Goal: Navigation & Orientation: Find specific page/section

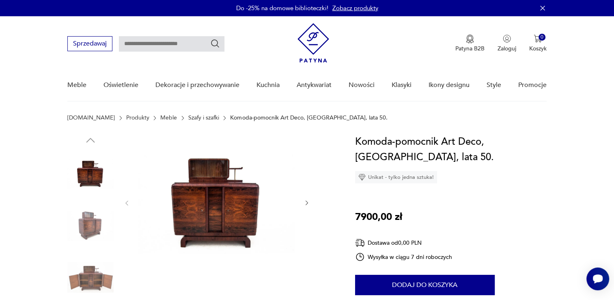
click at [307, 202] on icon "button" at bounding box center [307, 203] width 2 height 5
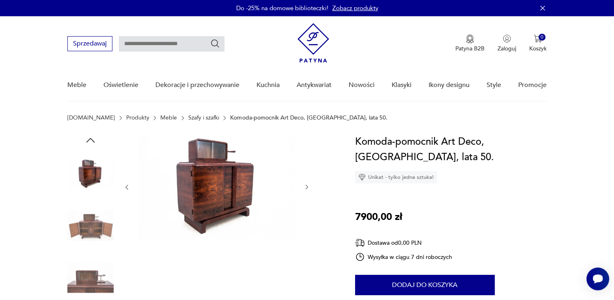
click at [307, 184] on icon "button" at bounding box center [307, 187] width 7 height 7
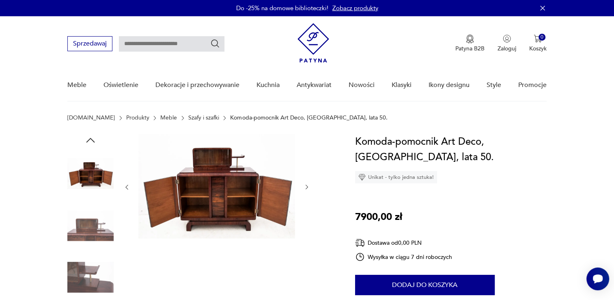
click at [87, 229] on img at bounding box center [90, 225] width 46 height 46
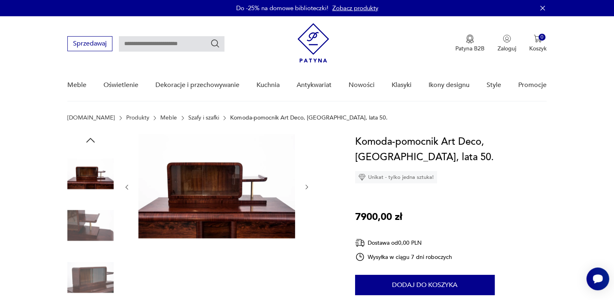
click at [307, 186] on icon "button" at bounding box center [307, 187] width 7 height 7
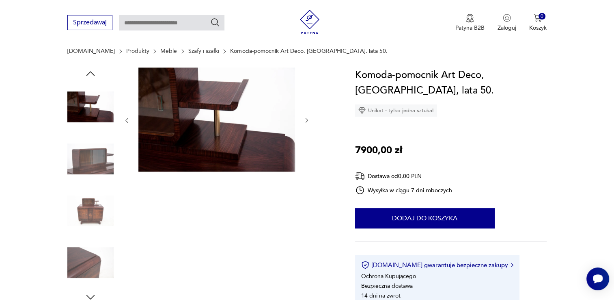
scroll to position [81, 0]
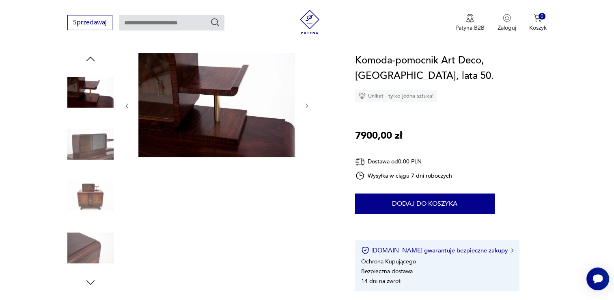
click at [108, 154] on img at bounding box center [90, 144] width 46 height 46
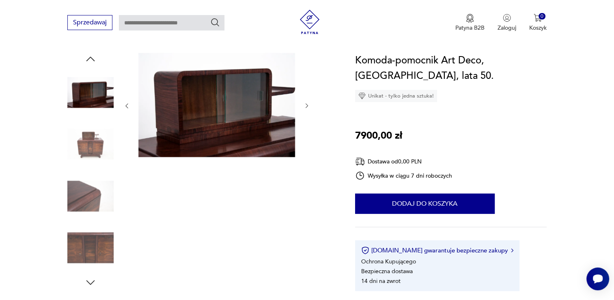
click at [99, 145] on img at bounding box center [90, 144] width 46 height 46
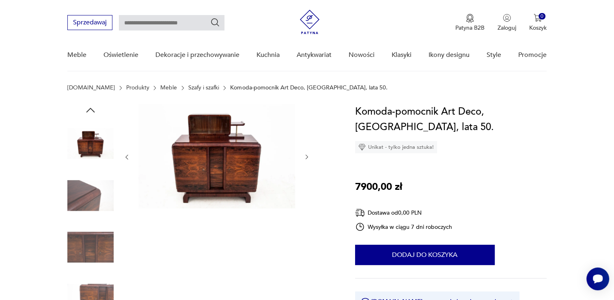
scroll to position [0, 0]
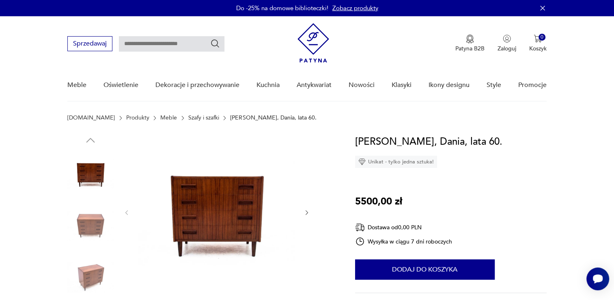
click at [188, 116] on link "Szafy i szafki" at bounding box center [203, 118] width 31 height 6
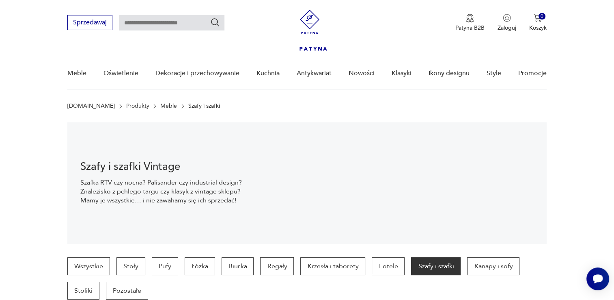
scroll to position [215, 0]
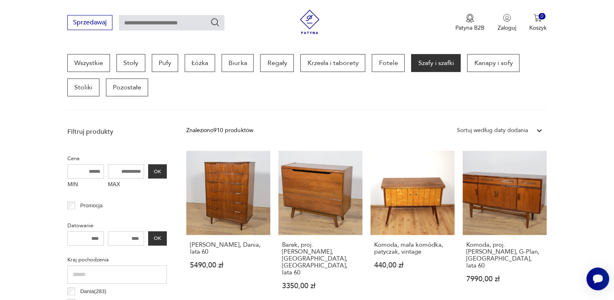
drag, startPoint x: 104, startPoint y: 76, endPoint x: 108, endPoint y: 73, distance: 5.1
click at [108, 73] on div "Wszystkie Stoły Pufy Łóżka Biurka Regały Krzesła i taborety Fotele Szafy i szaf…" at bounding box center [306, 75] width 479 height 42
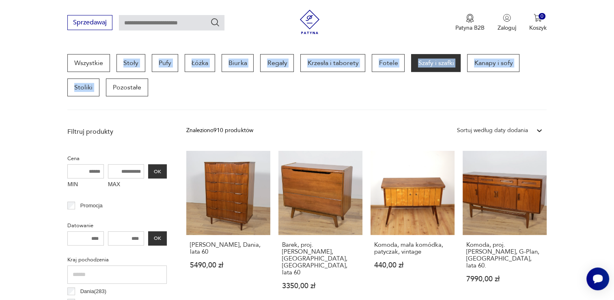
click at [413, 84] on div "Wszystkie Stoły Pufy Łóżka Biurka Regały Krzesła i taborety Fotele Szafy i szaf…" at bounding box center [306, 75] width 479 height 42
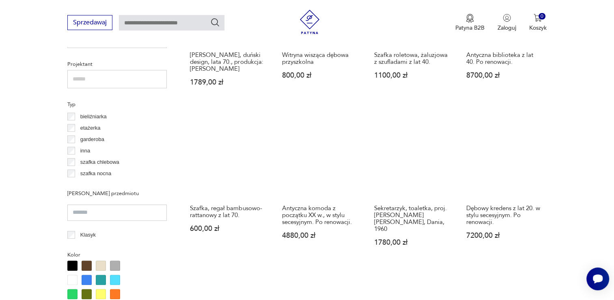
scroll to position [621, 0]
